Goal: Find specific page/section: Find specific page/section

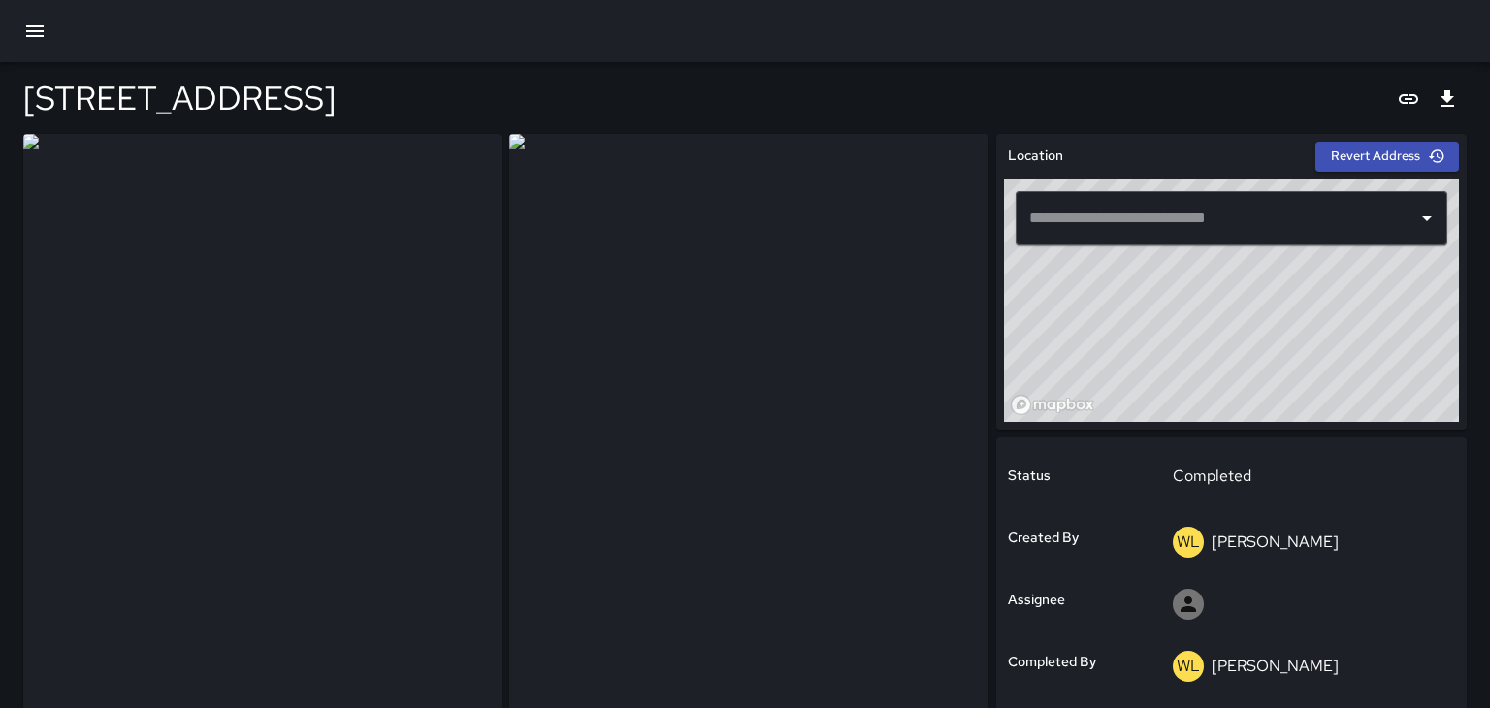
type input "**********"
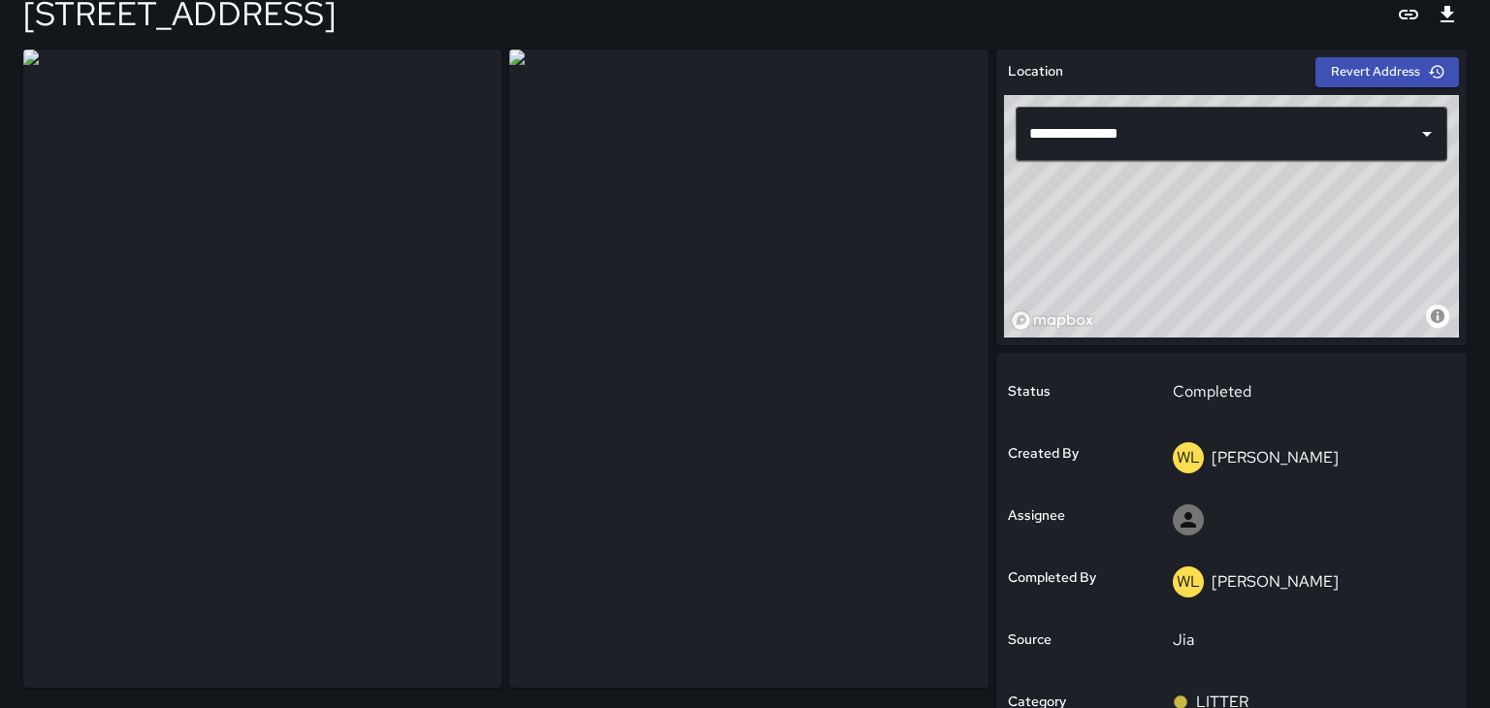
scroll to position [82, 0]
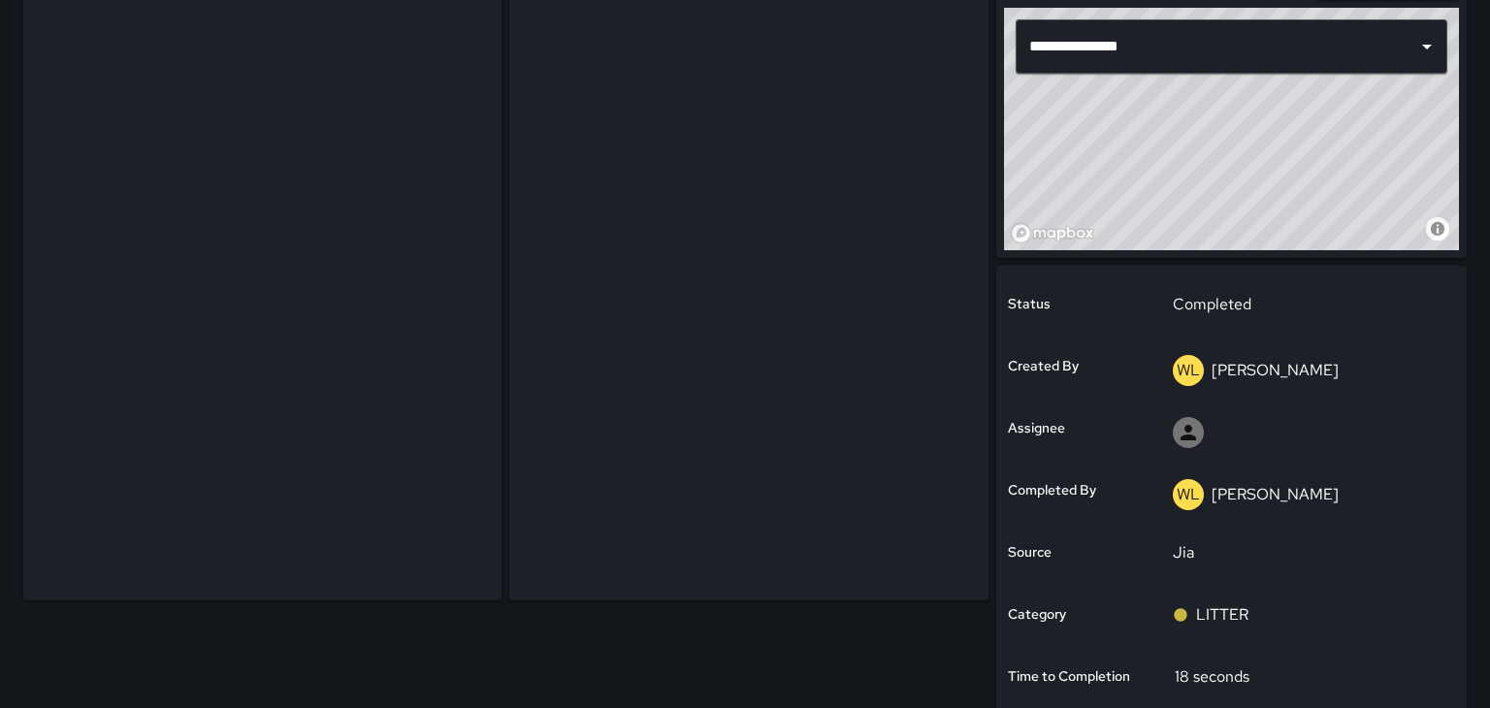
scroll to position [173, 0]
